Goal: Task Accomplishment & Management: Manage account settings

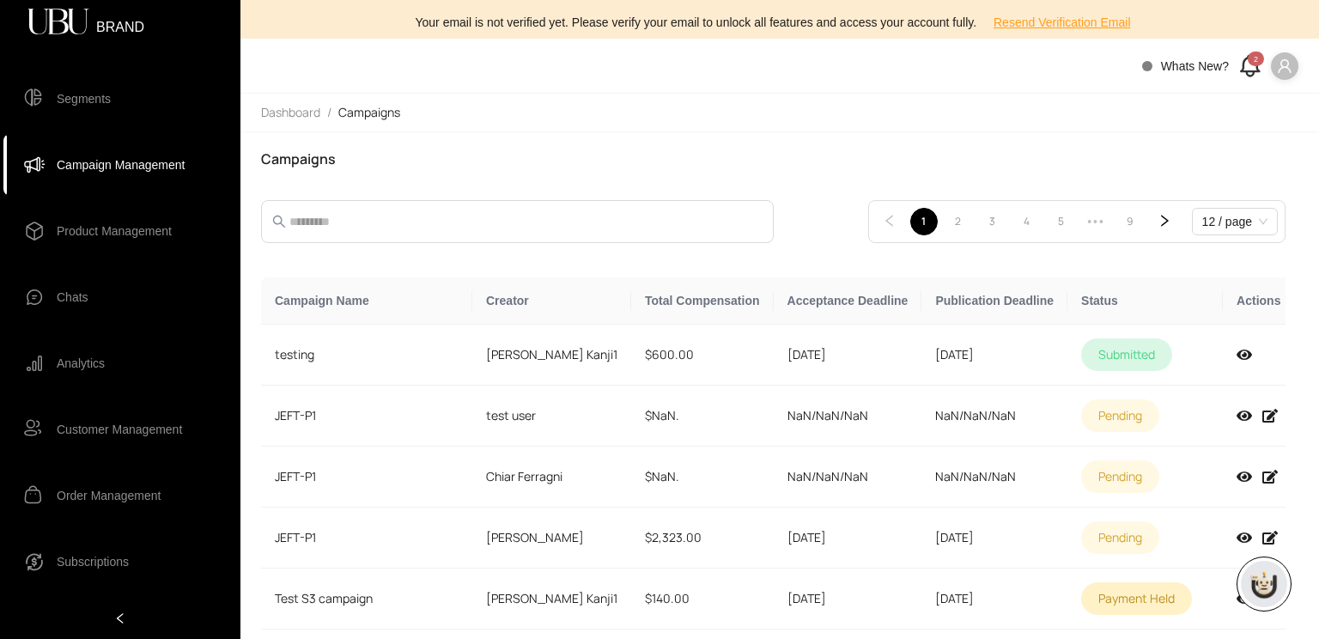
click at [138, 228] on span "Product Management" at bounding box center [114, 231] width 115 height 34
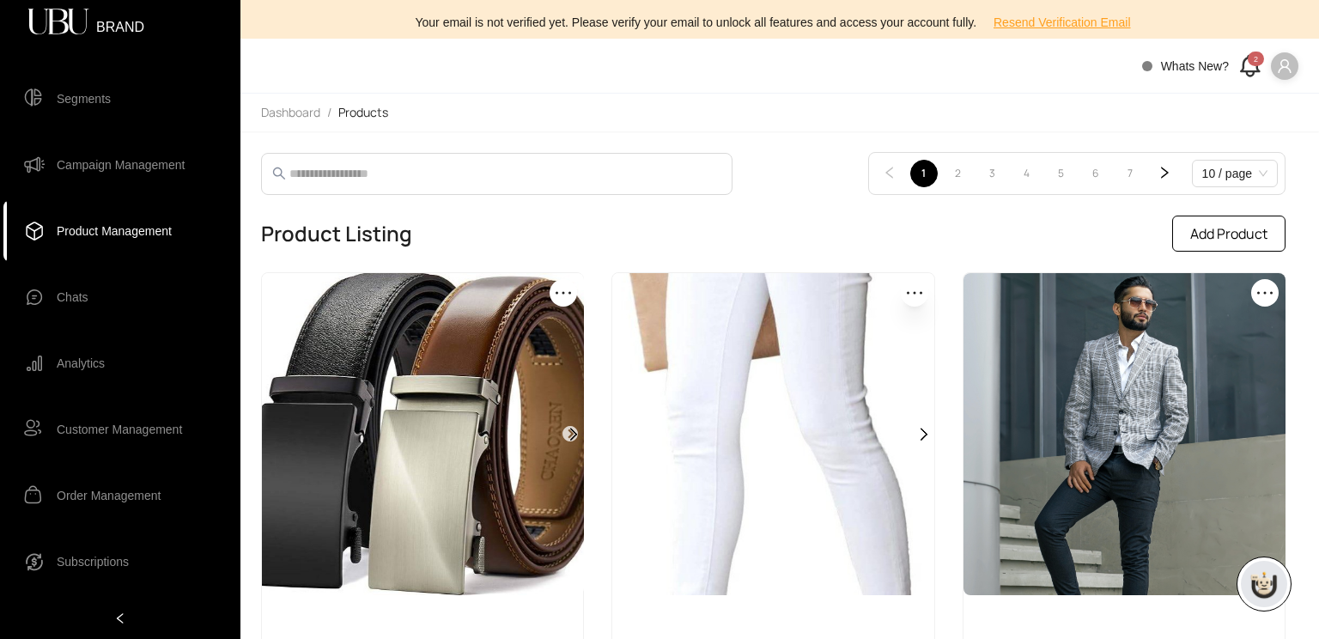
click at [1245, 233] on span "Add Product" at bounding box center [1228, 233] width 77 height 21
select select "*****"
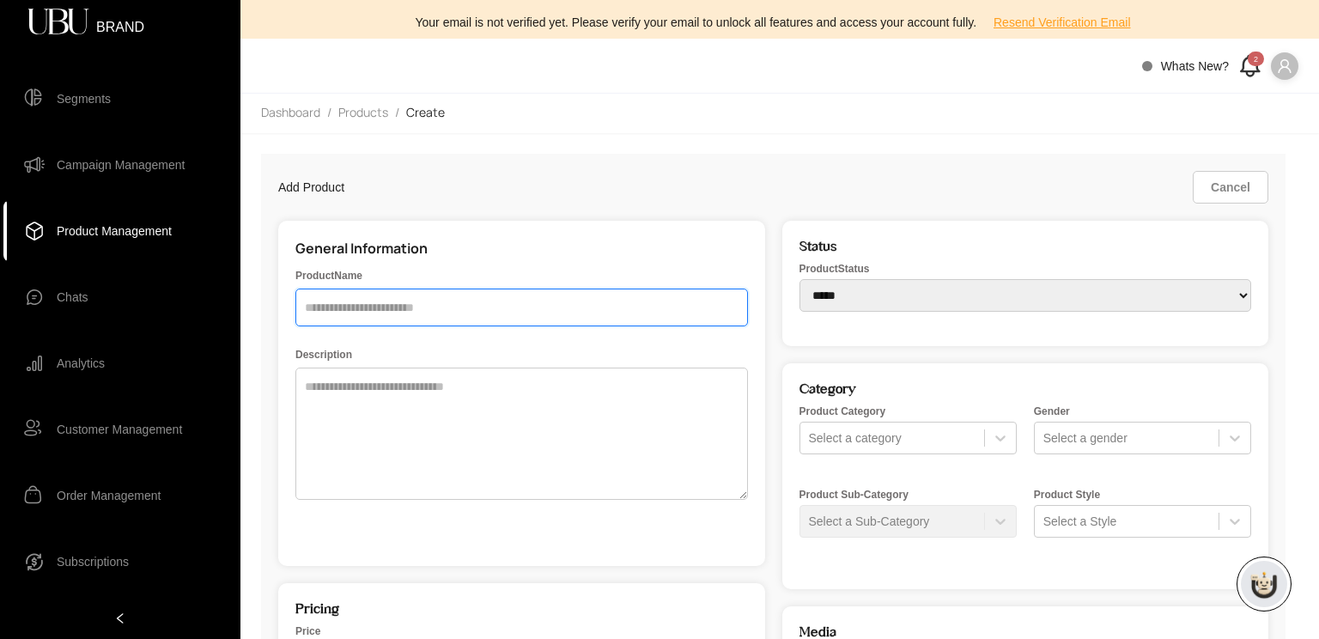
click at [684, 313] on input "text" at bounding box center [521, 308] width 453 height 38
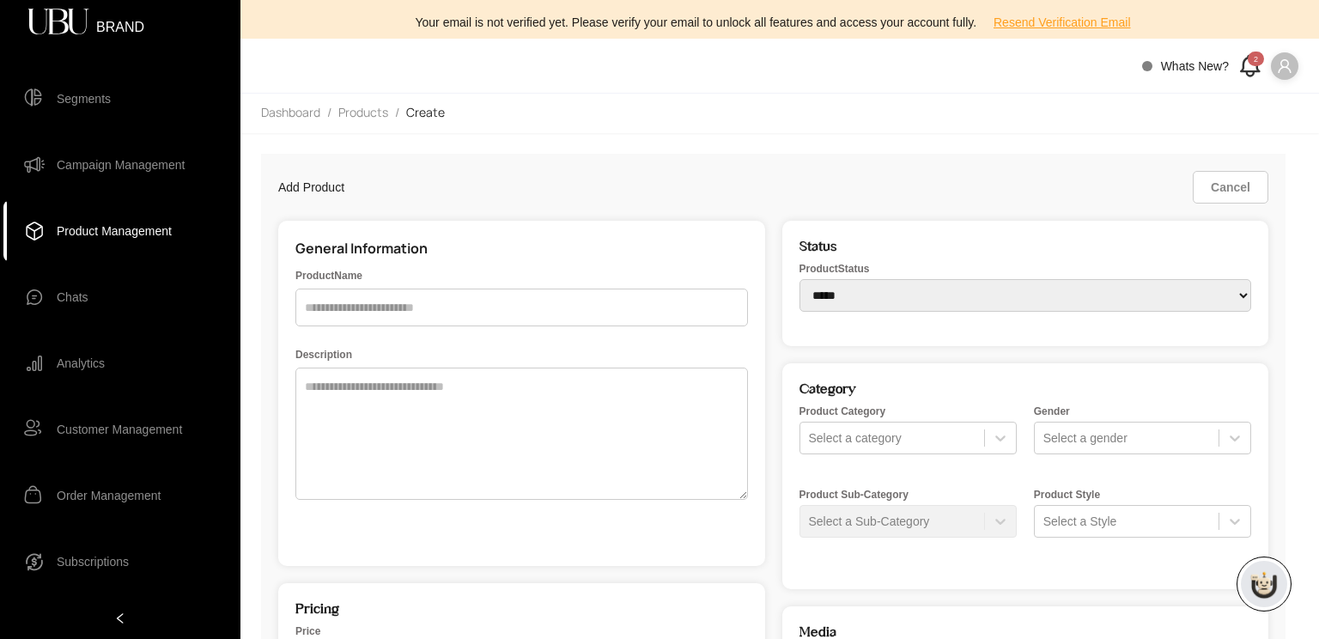
click at [1248, 64] on div "Whats New? 2" at bounding box center [1220, 66] width 156 height 28
click at [1248, 68] on icon "user" at bounding box center [1284, 65] width 15 height 15
click at [1248, 100] on span "Profile" at bounding box center [1266, 100] width 37 height 19
